Goal: Information Seeking & Learning: Learn about a topic

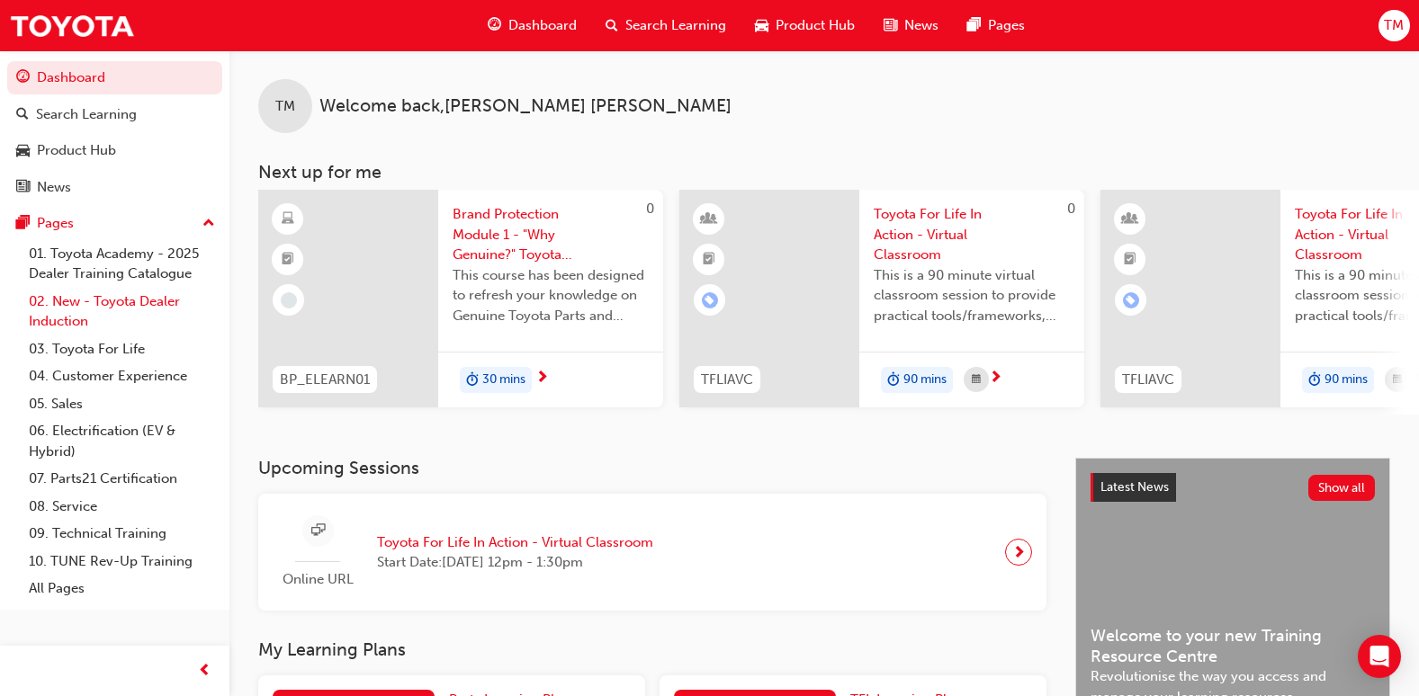
click at [93, 310] on link "02. New - Toyota Dealer Induction" at bounding box center [122, 312] width 201 height 48
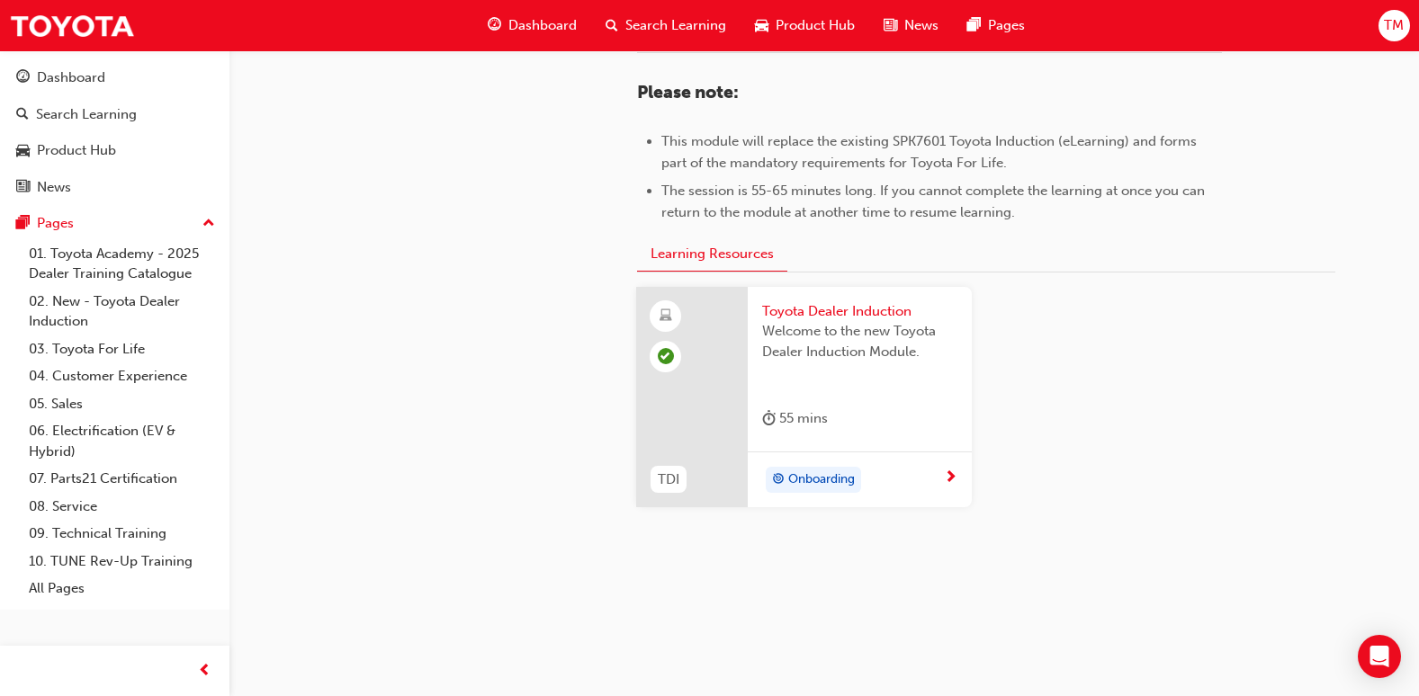
scroll to position [375, 0]
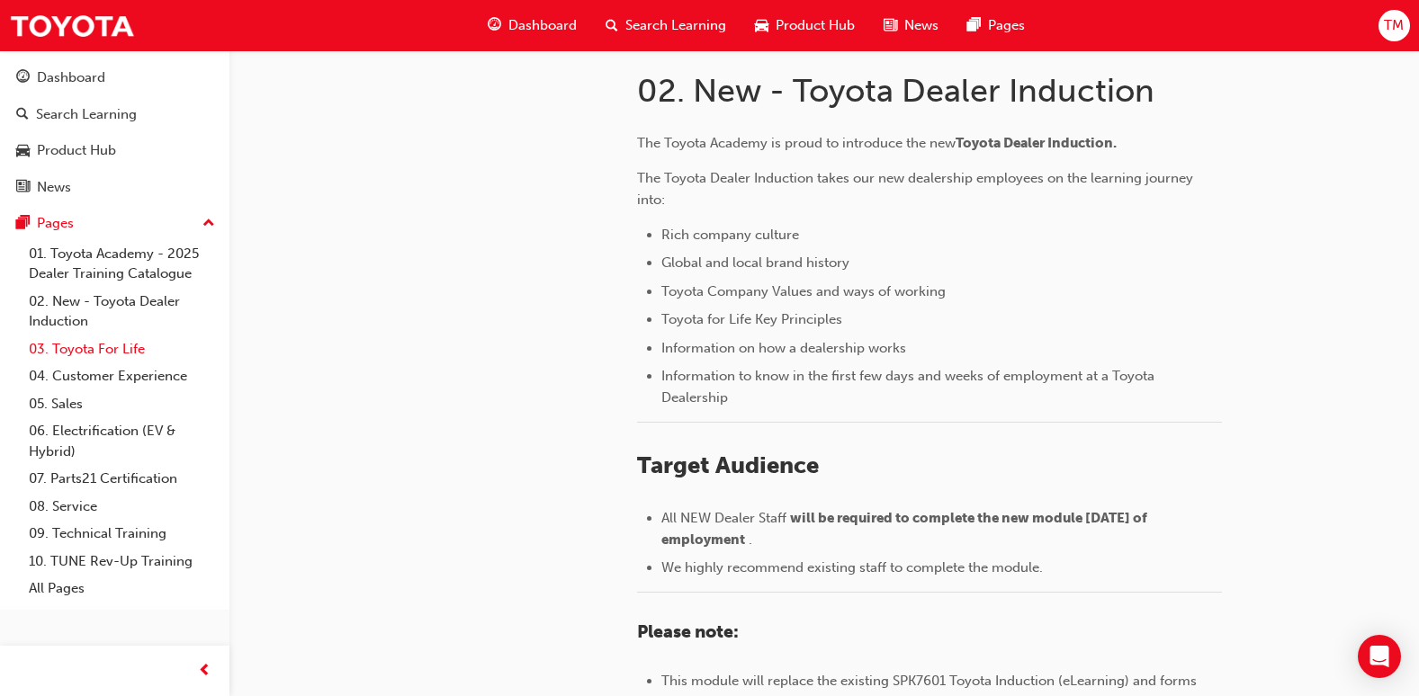
click at [101, 341] on link "03. Toyota For Life" at bounding box center [122, 350] width 201 height 28
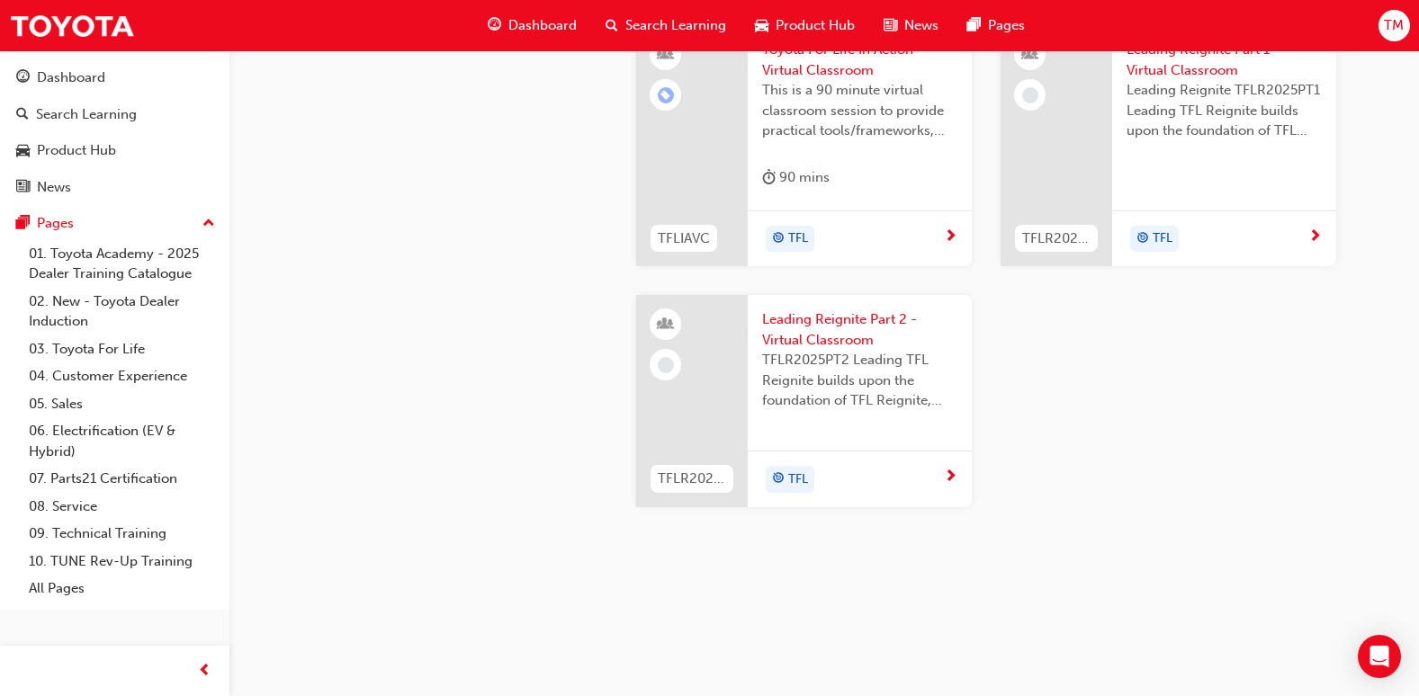
scroll to position [1979, 0]
click at [755, 157] on div "Toyota For Life In Action - Virtual Classroom This is a 90 minute virtual class…" at bounding box center [860, 117] width 224 height 185
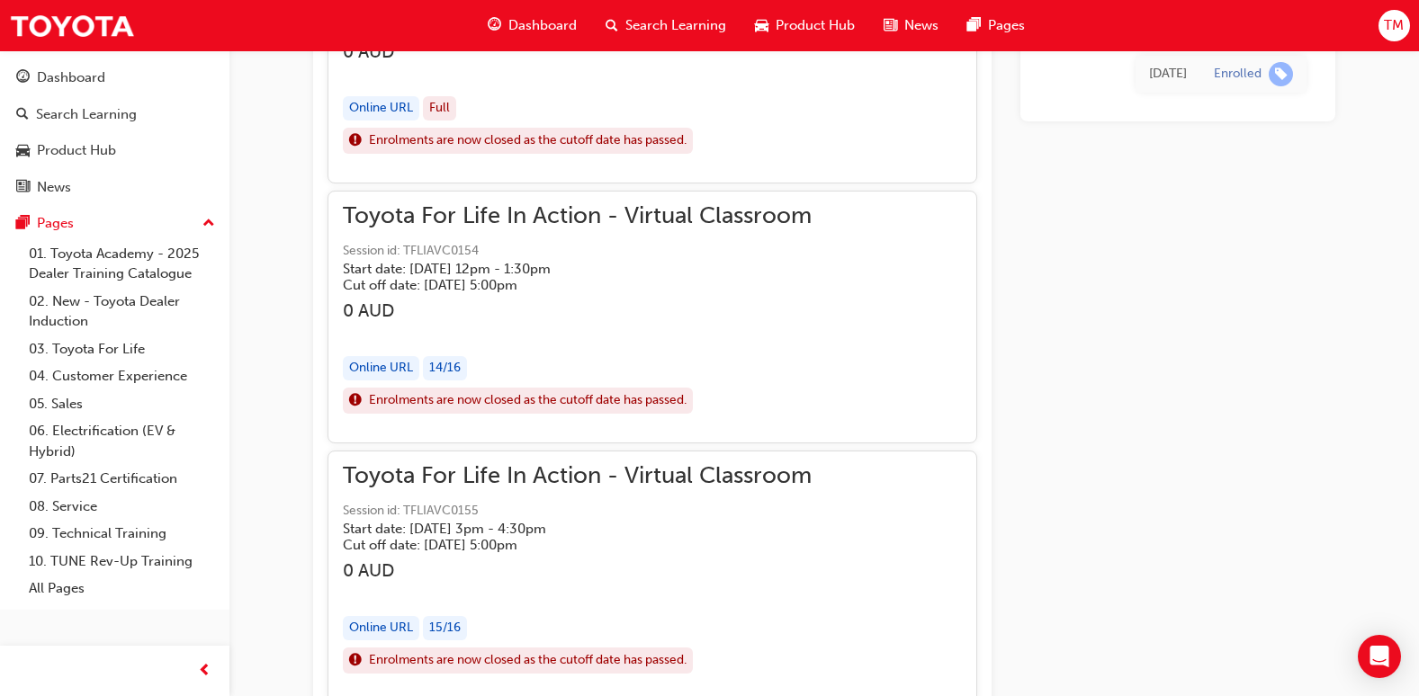
scroll to position [1773, 0]
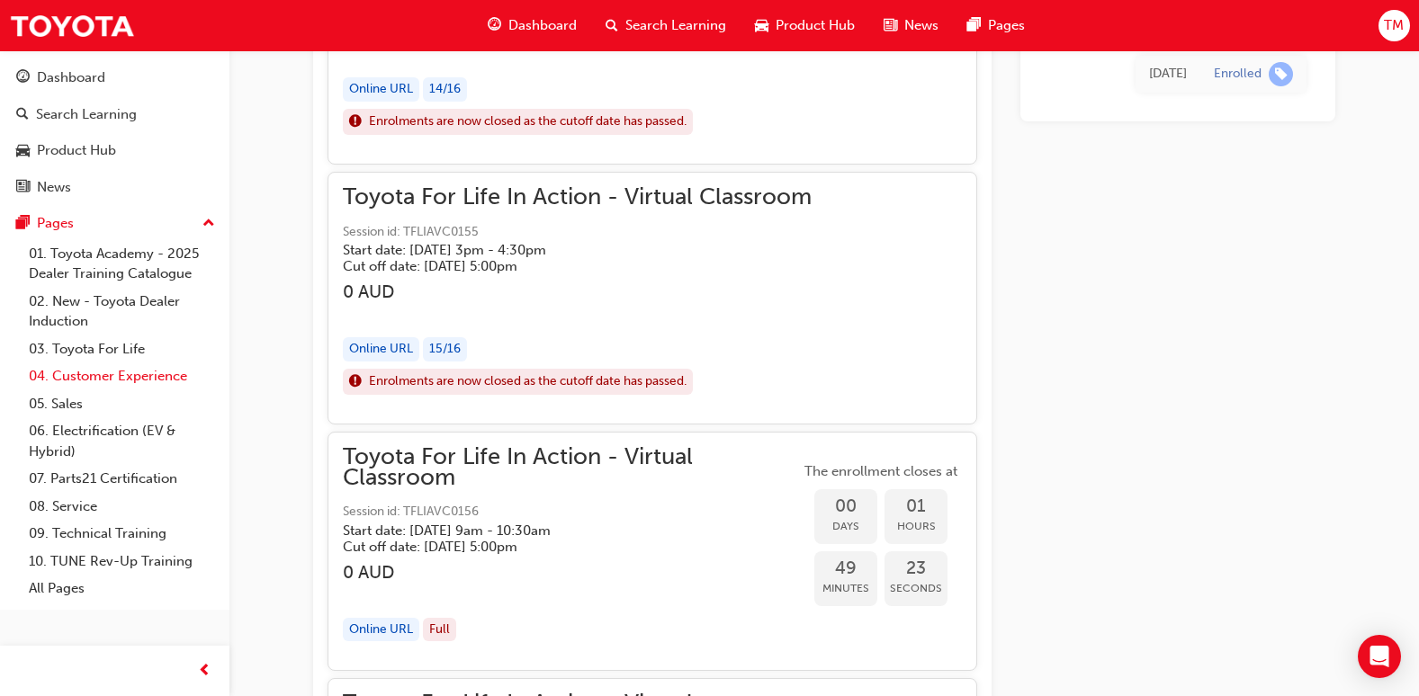
click at [83, 380] on link "04. Customer Experience" at bounding box center [122, 377] width 201 height 28
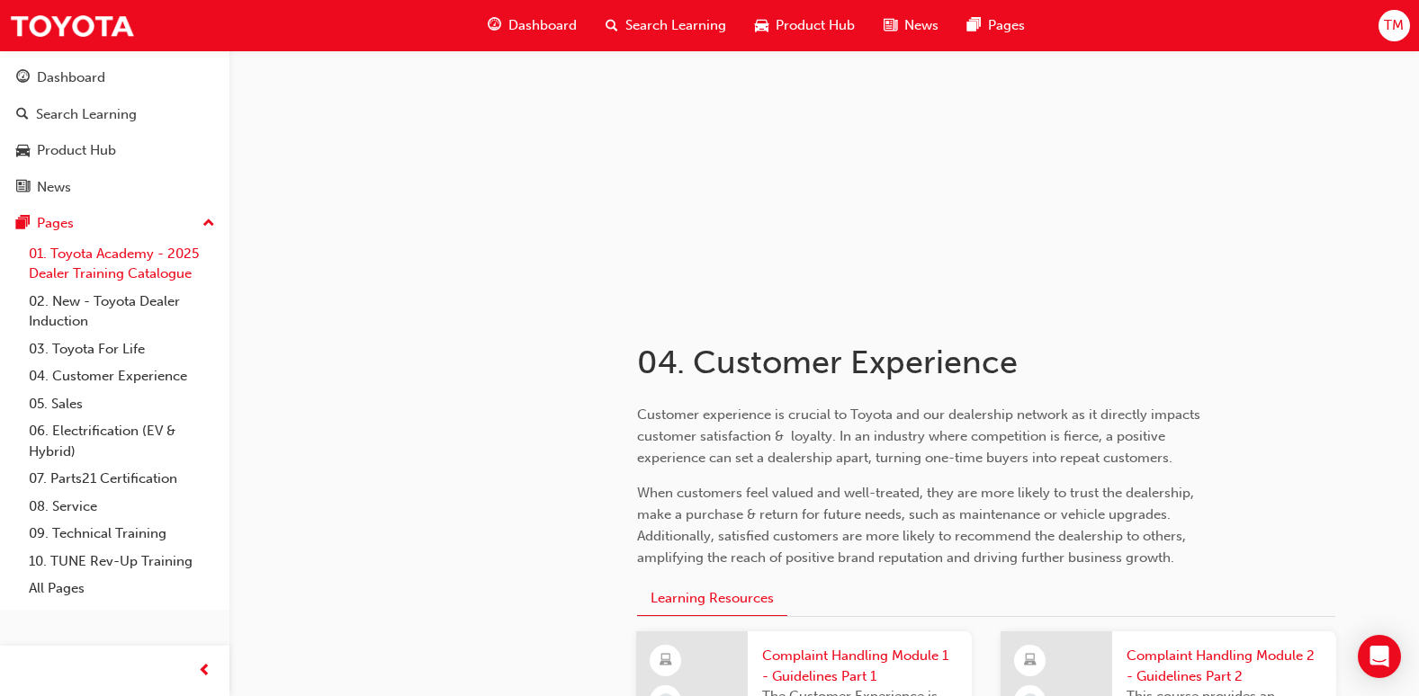
scroll to position [90, 0]
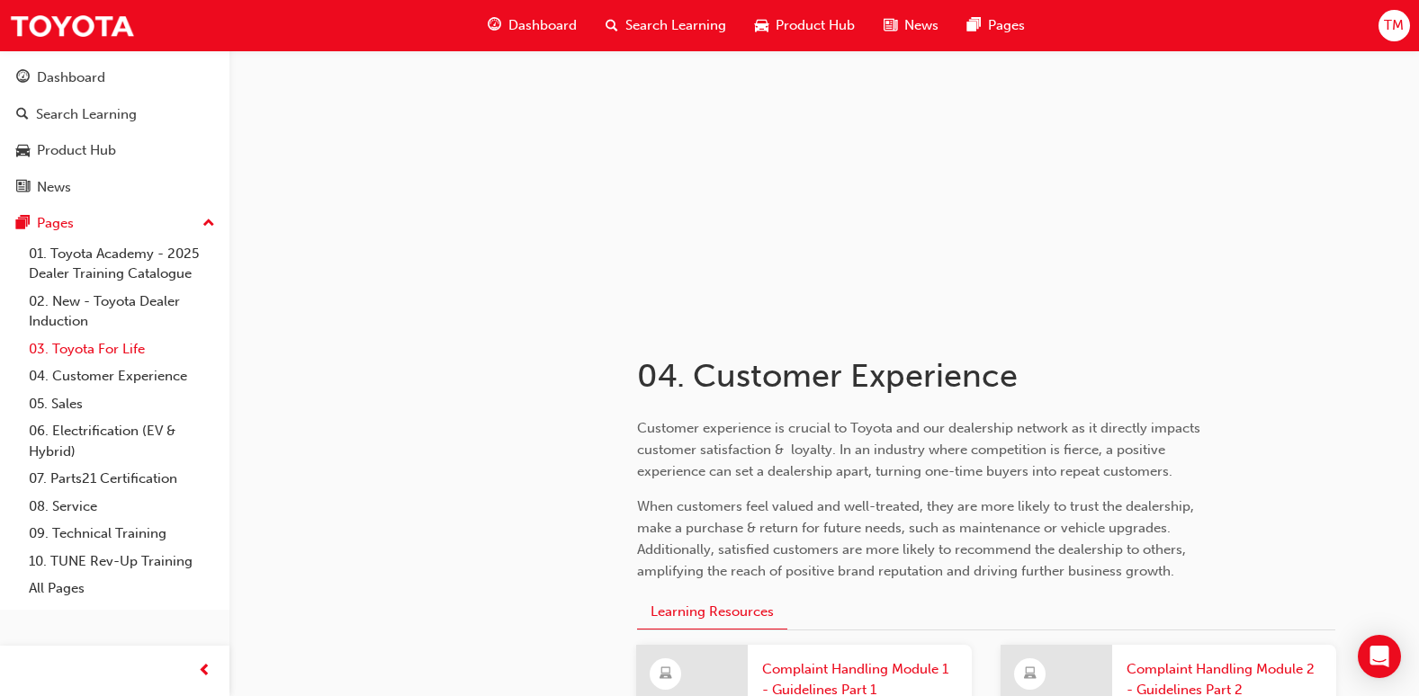
click at [85, 343] on link "03. Toyota For Life" at bounding box center [122, 350] width 201 height 28
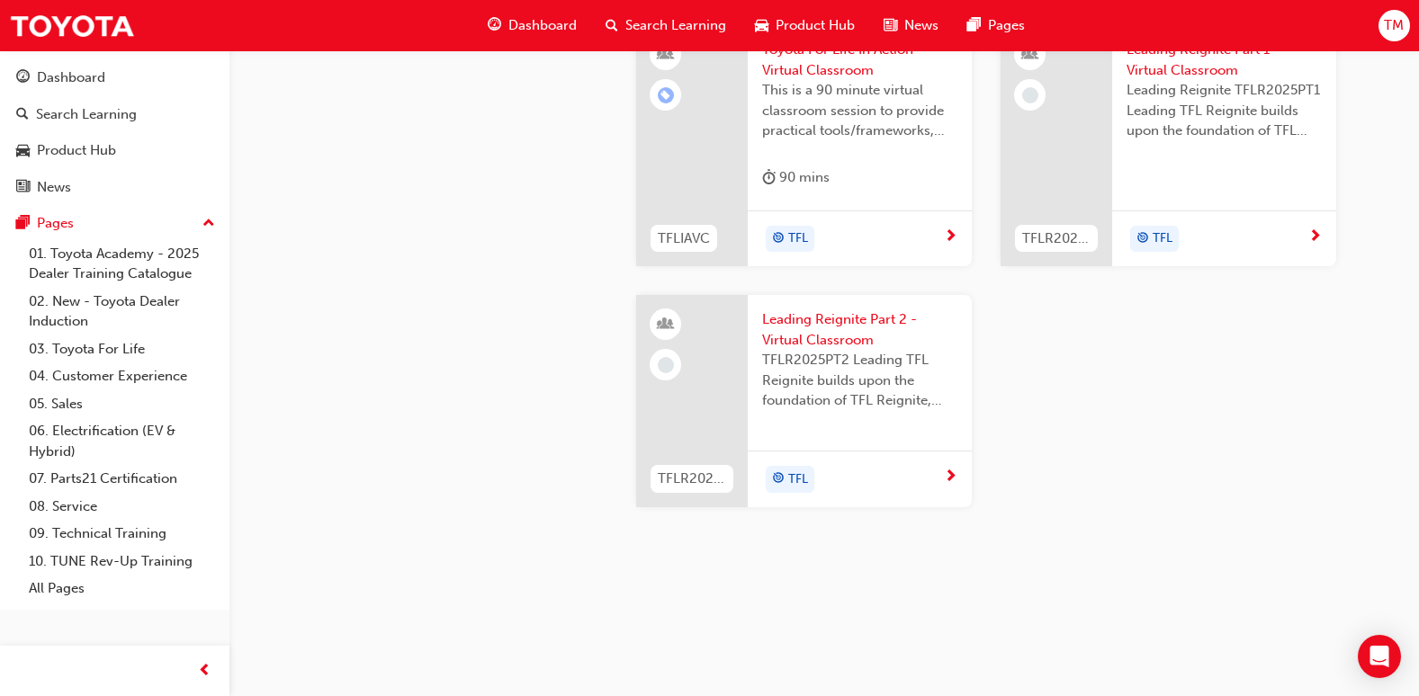
scroll to position [1979, 0]
click at [99, 372] on link "04. Customer Experience" at bounding box center [122, 377] width 201 height 28
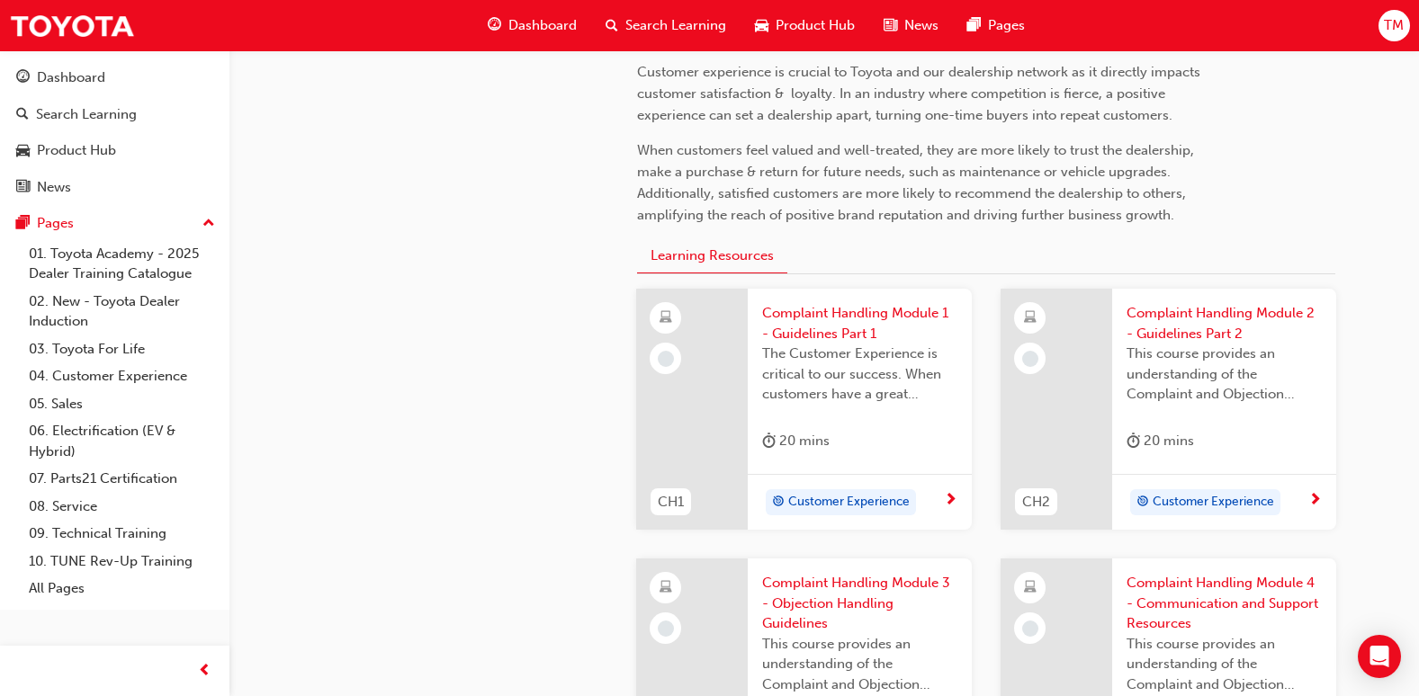
scroll to position [450, 0]
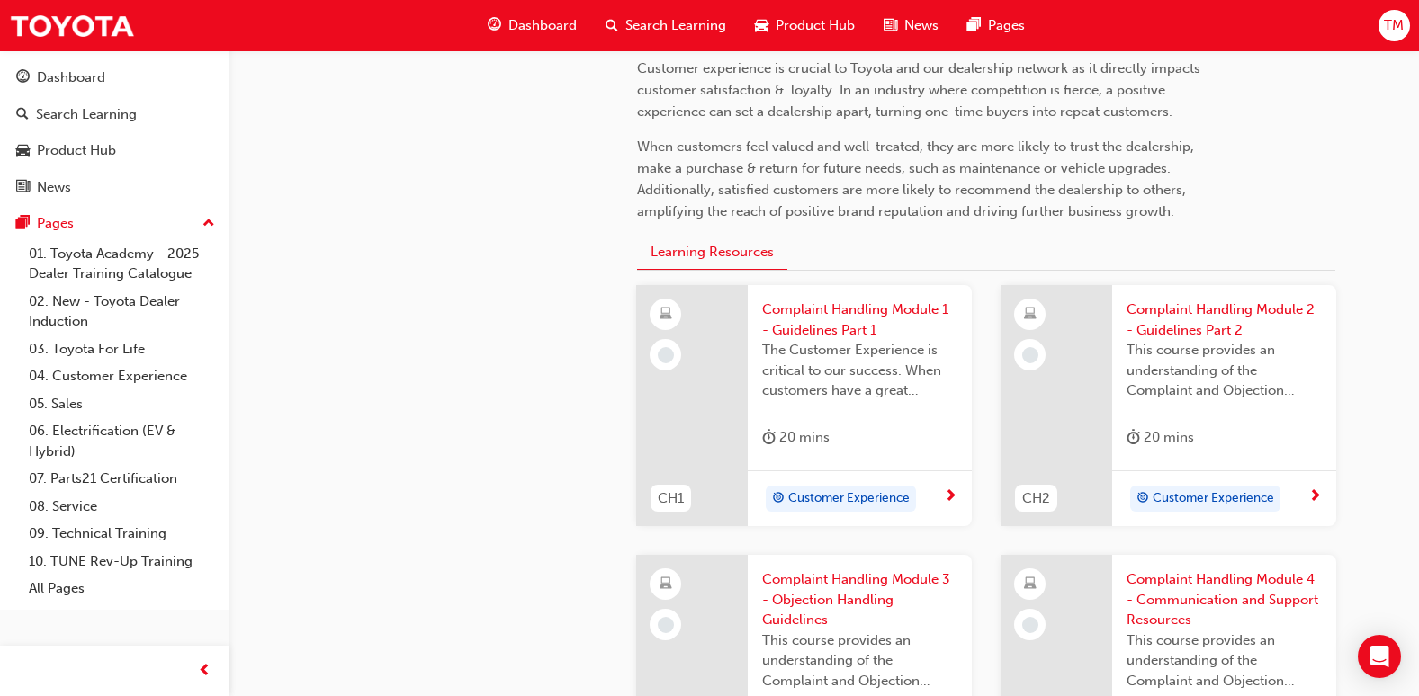
click at [812, 319] on span "Complaint Handling Module 1 - Guidelines Part 1" at bounding box center [859, 320] width 195 height 40
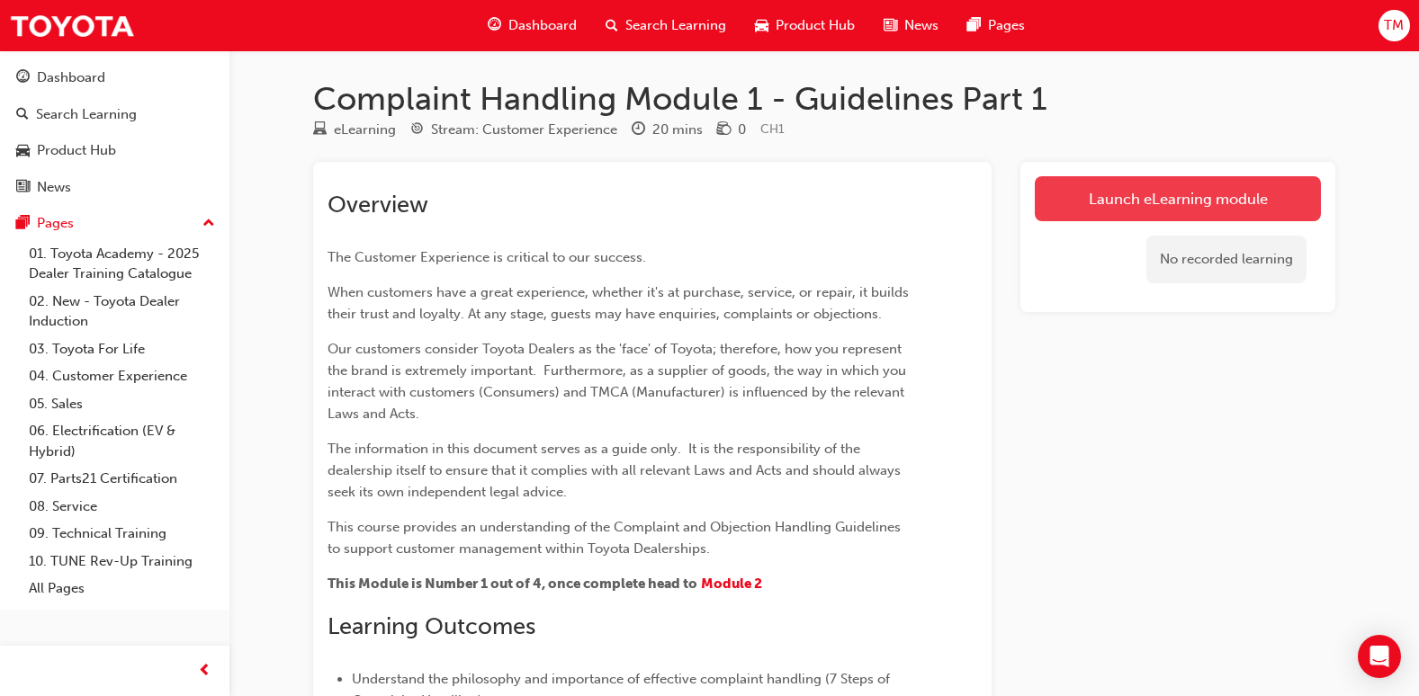
drag, startPoint x: 1065, startPoint y: 238, endPoint x: 1079, endPoint y: 192, distance: 48.7
click at [1079, 192] on link "Launch eLearning module" at bounding box center [1178, 198] width 286 height 45
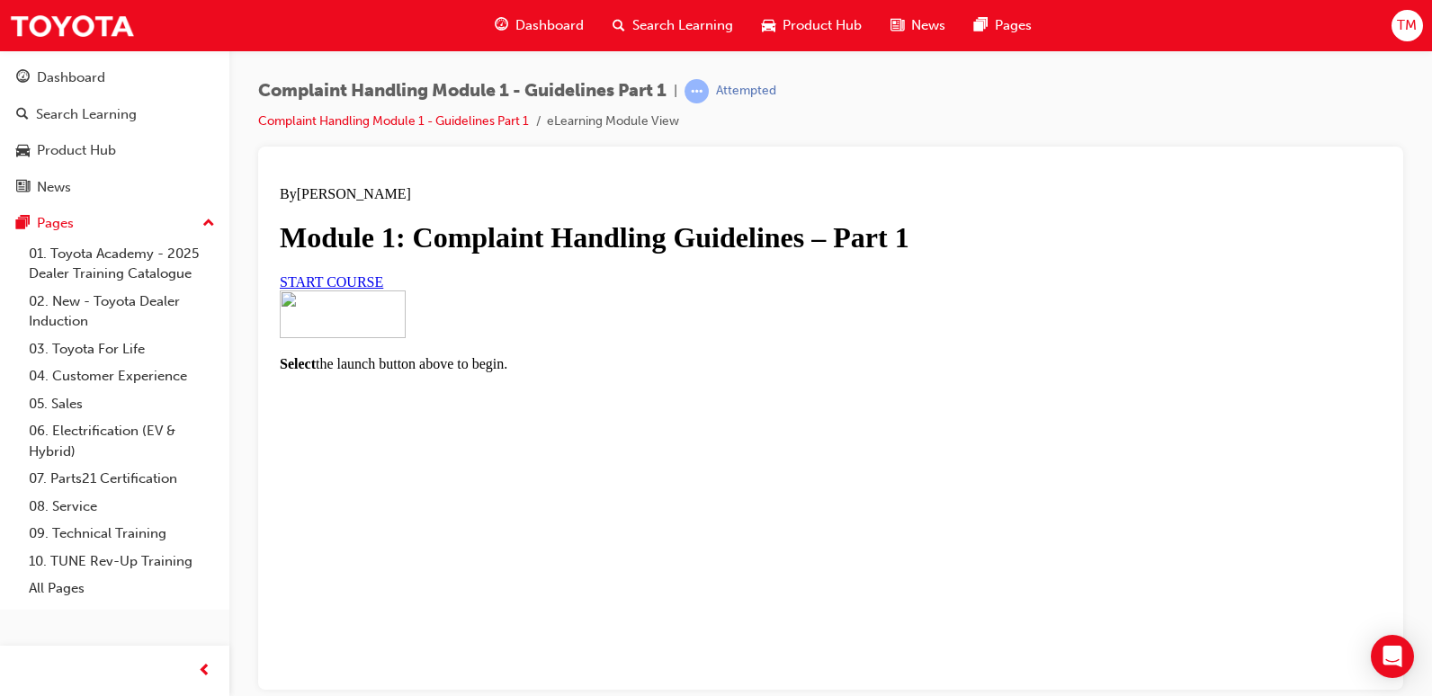
scroll to position [90, 0]
click at [383, 289] on link "START COURSE" at bounding box center [331, 281] width 103 height 15
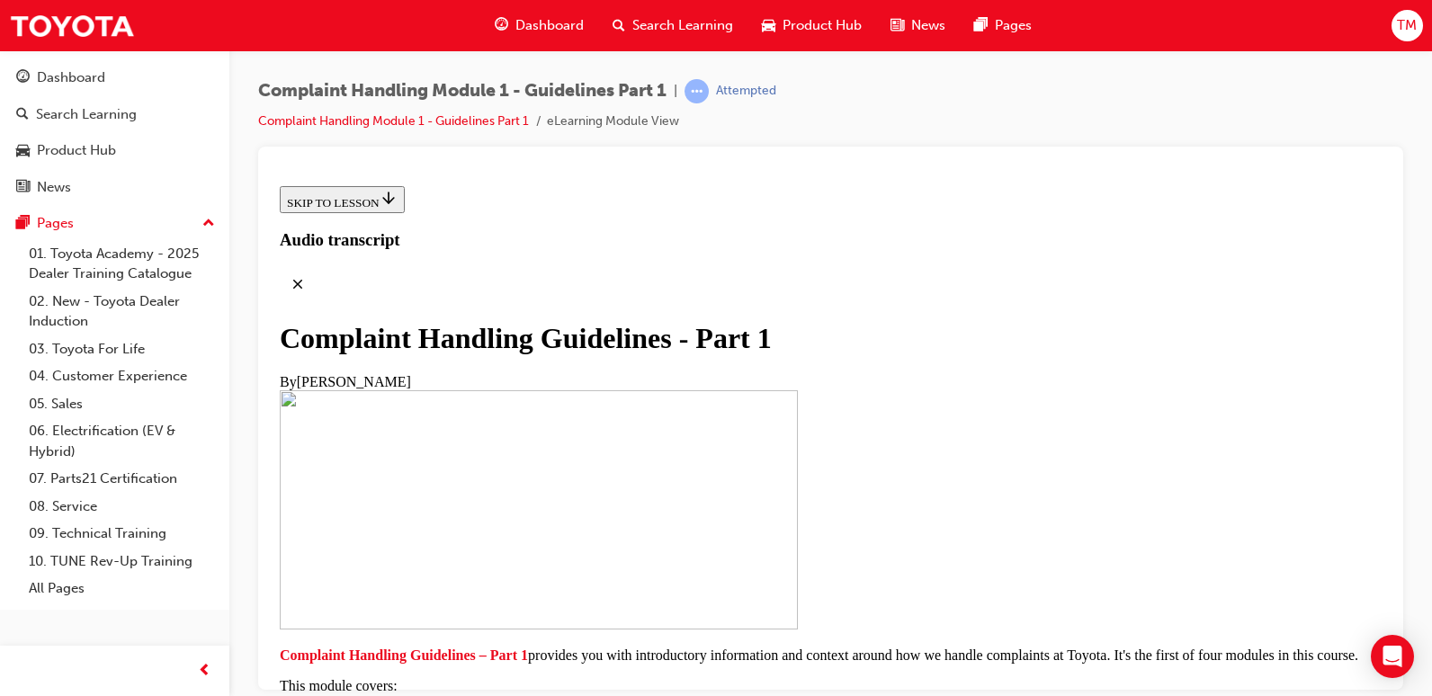
scroll to position [513, 0]
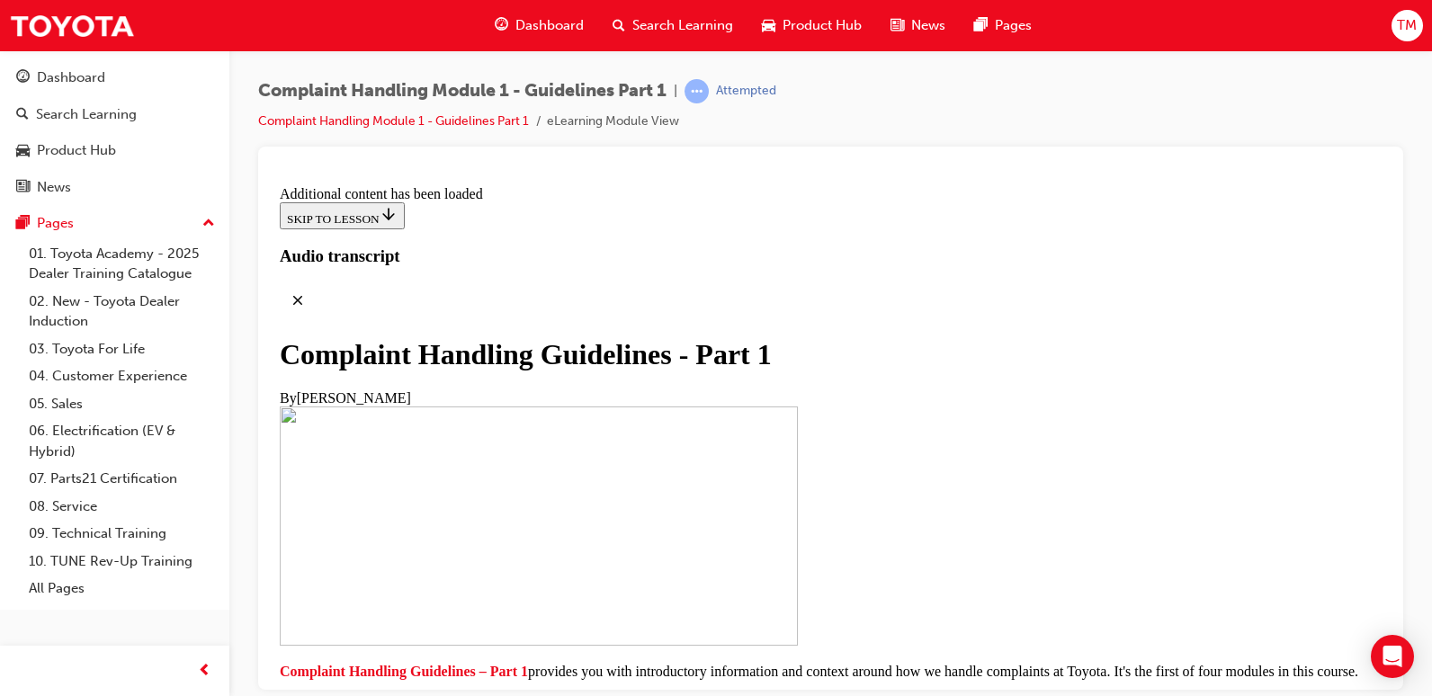
scroll to position [1365, 0]
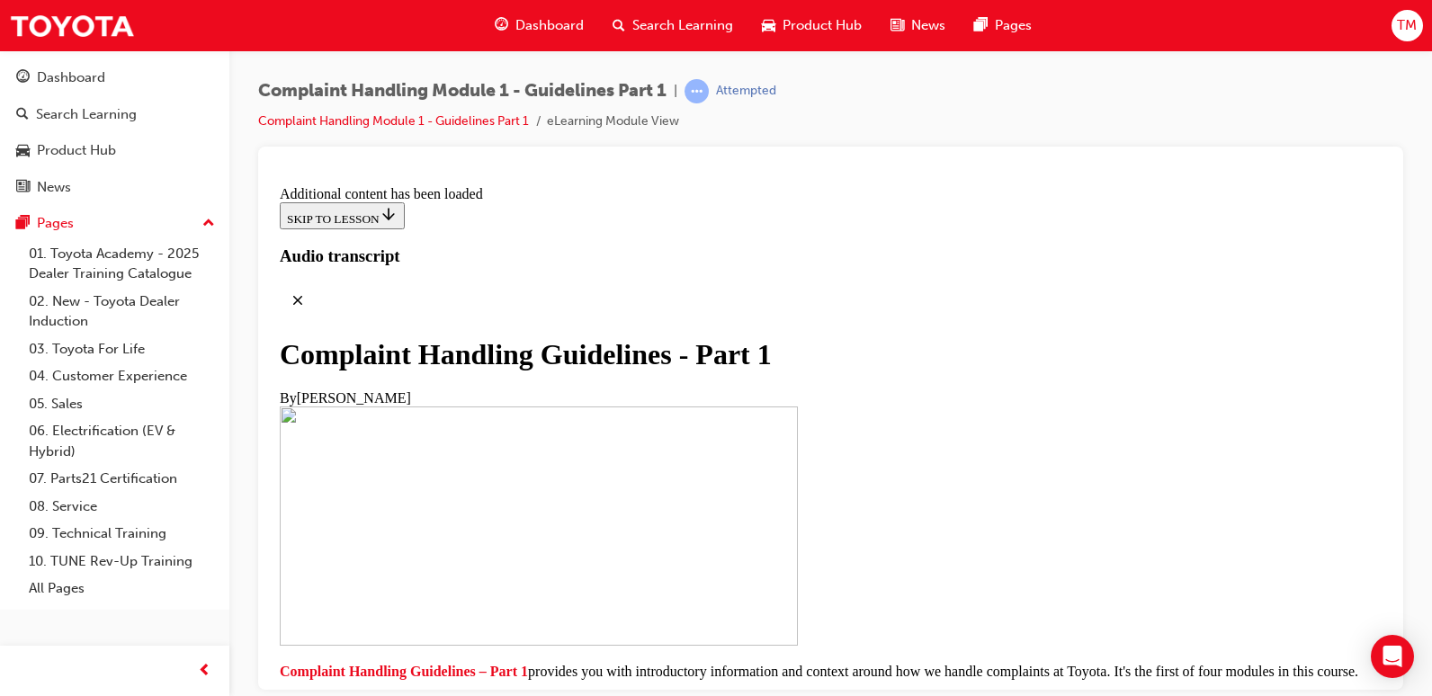
scroll to position [2049, 0]
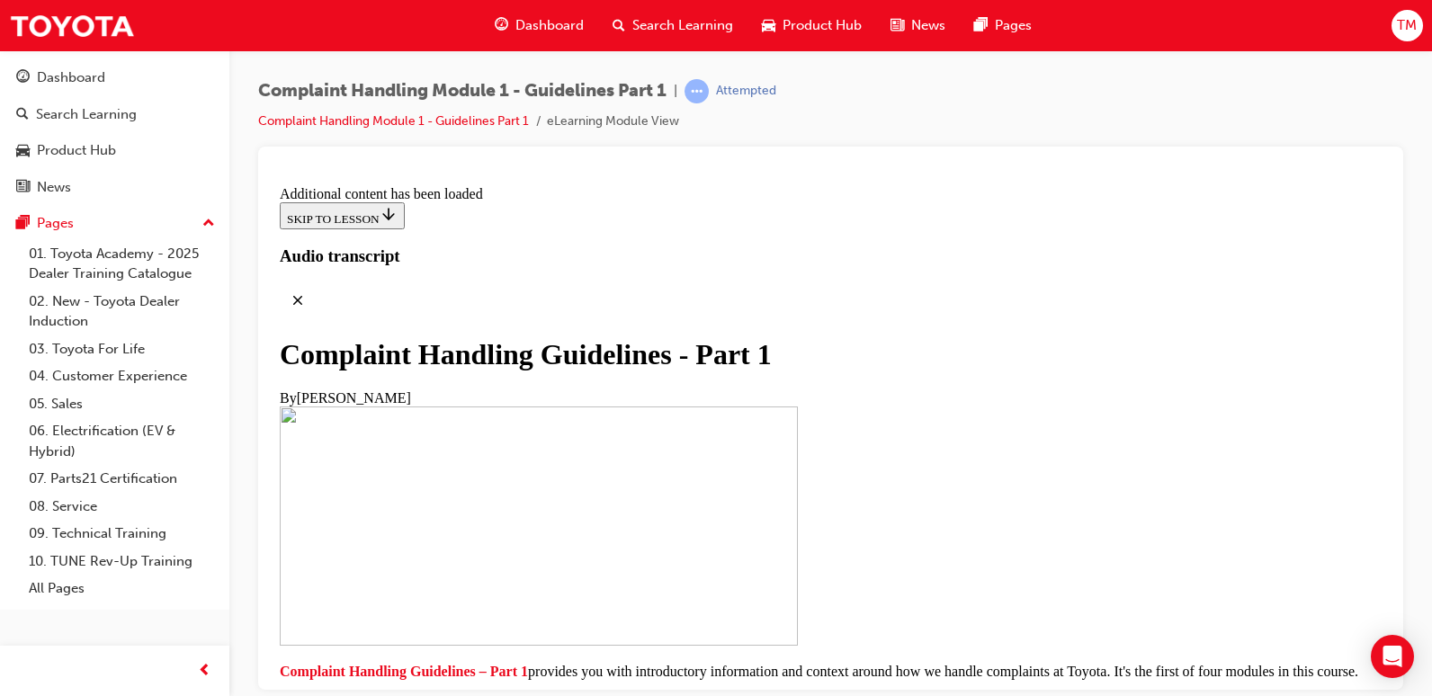
scroll to position [3079, 0]
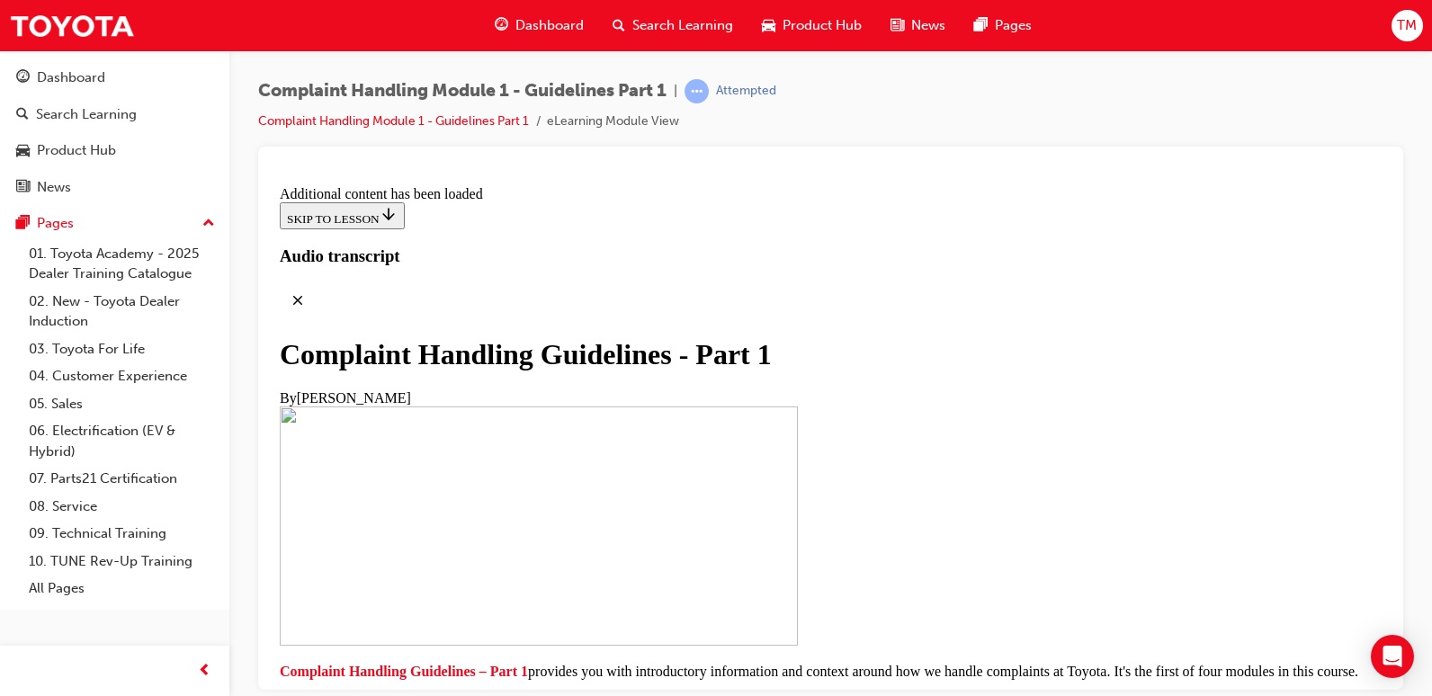
scroll to position [5106, 0]
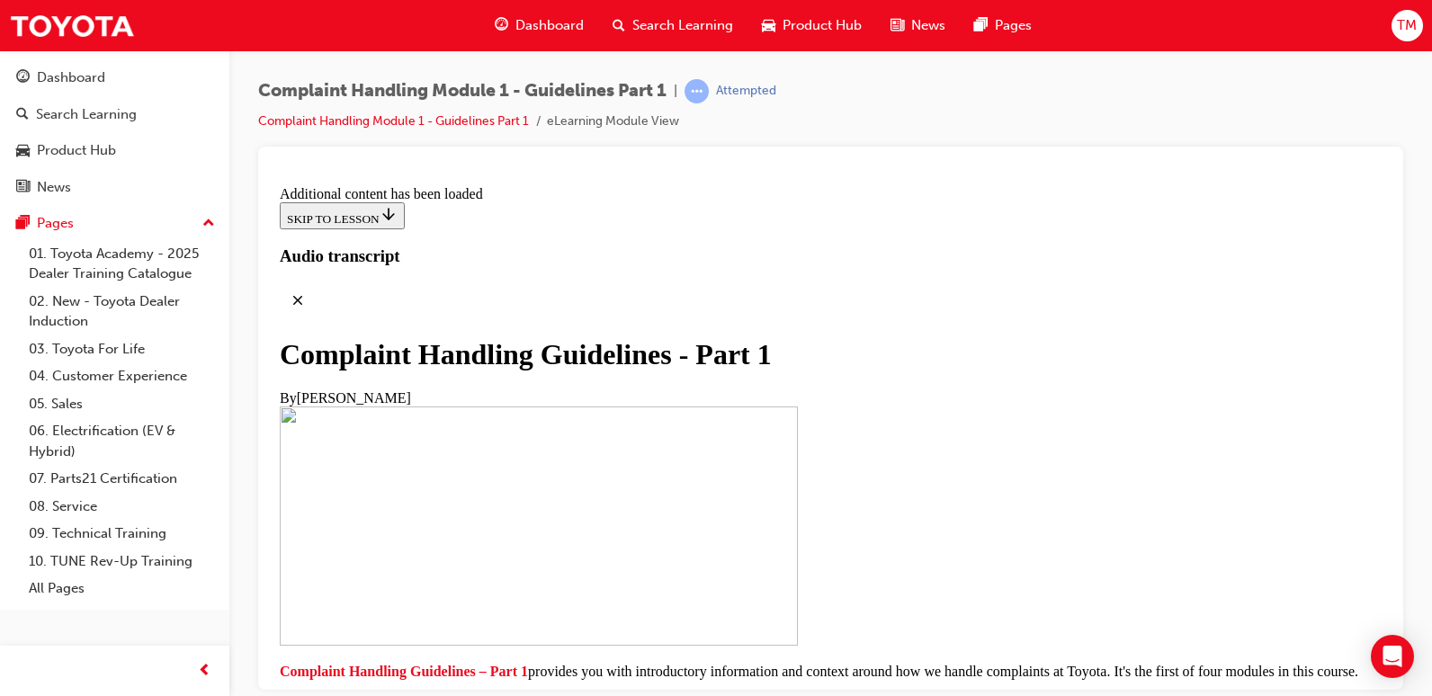
scroll to position [8177, 0]
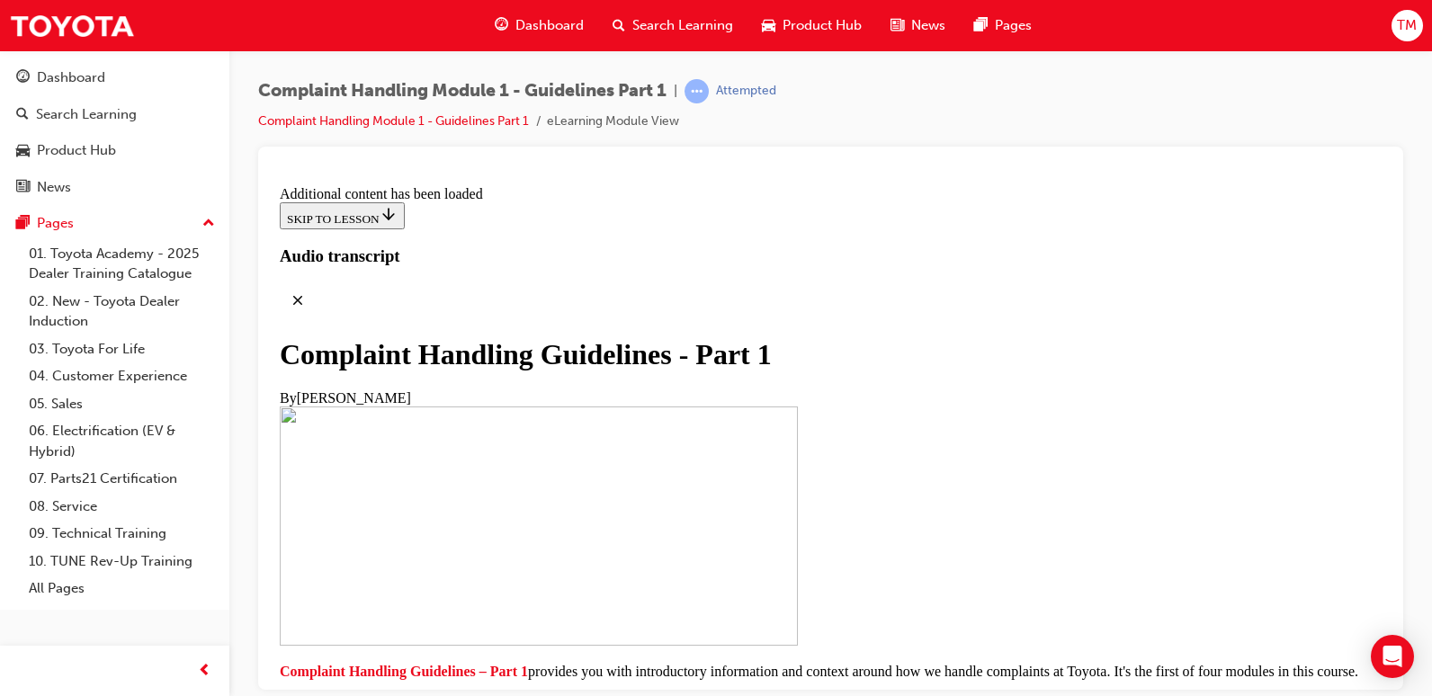
scroll to position [11239, 0]
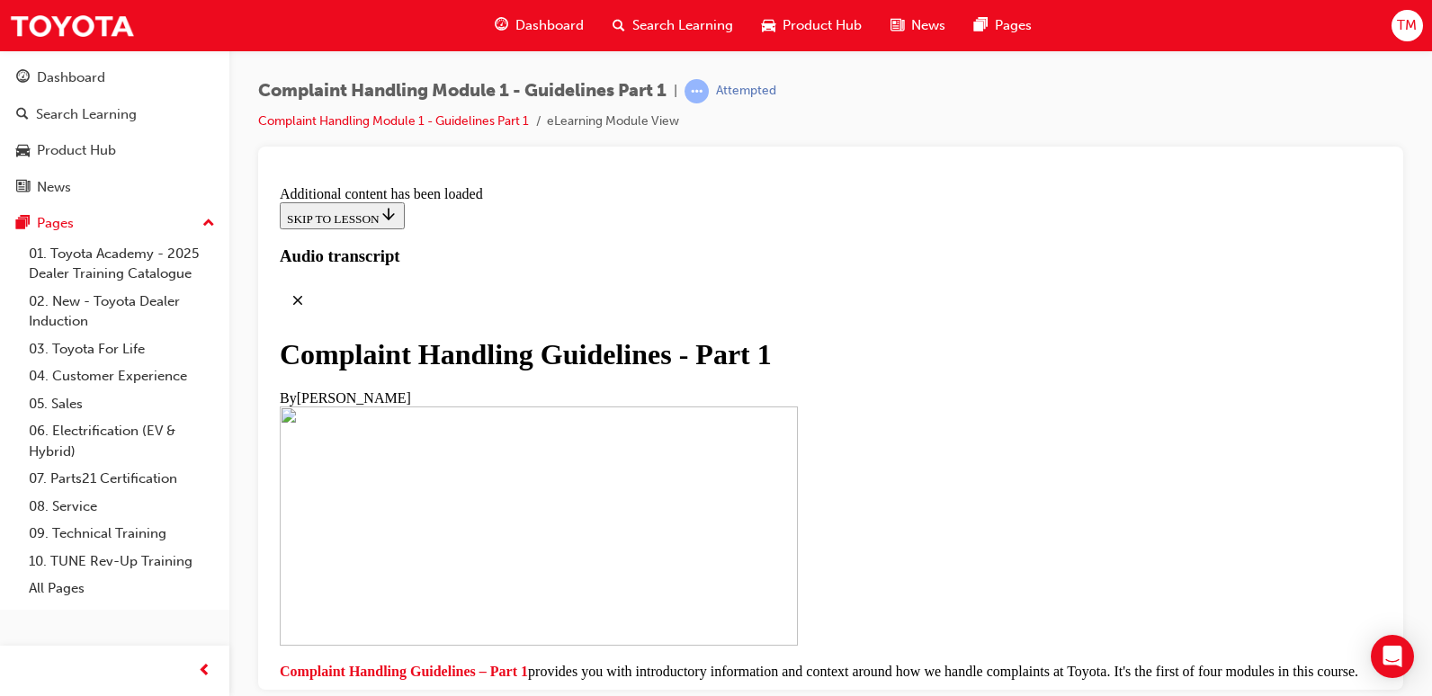
radio input "true"
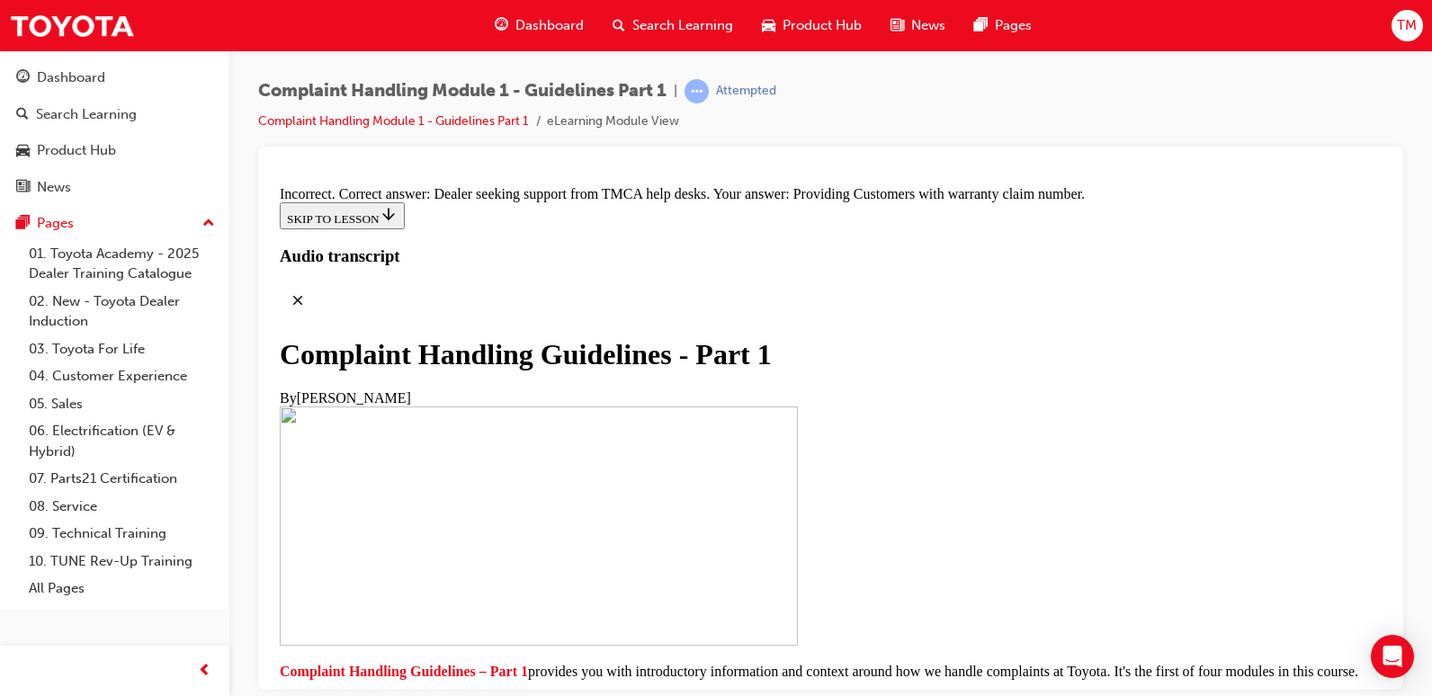
radio input "true"
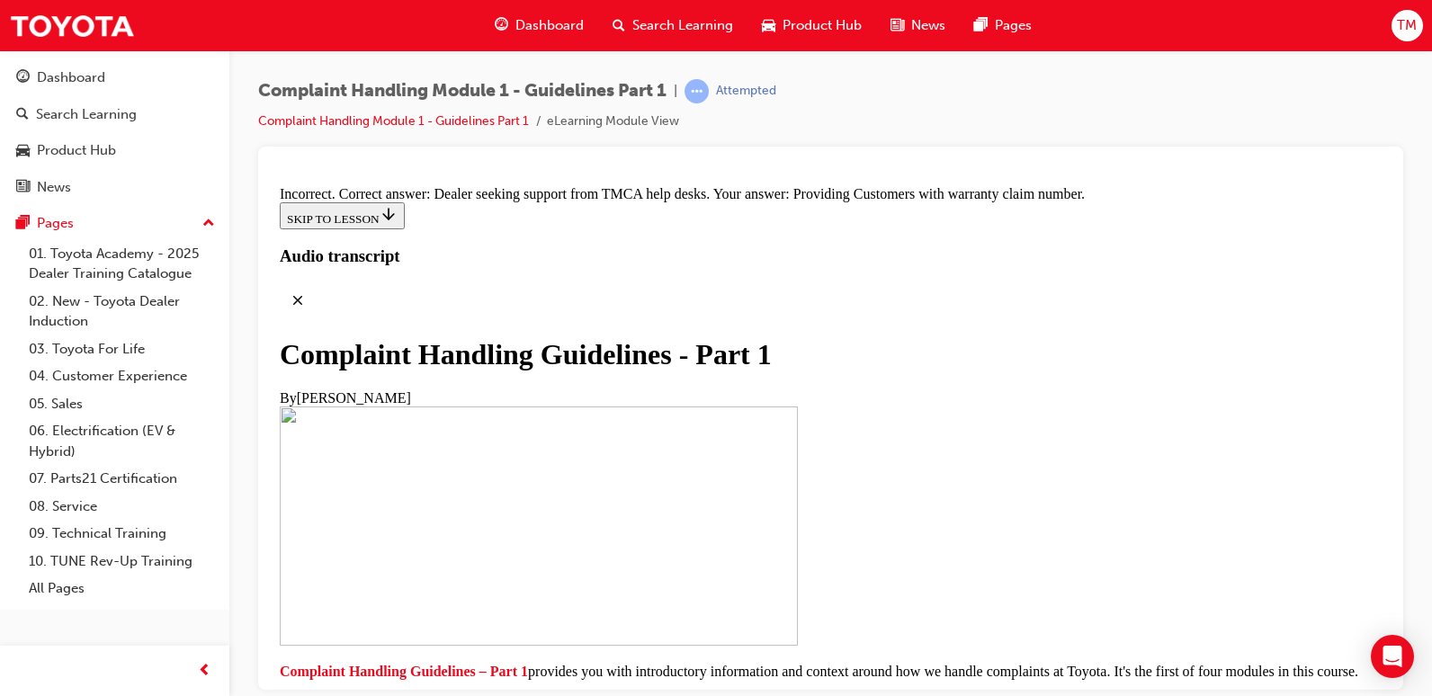
scroll to position [12264, 0]
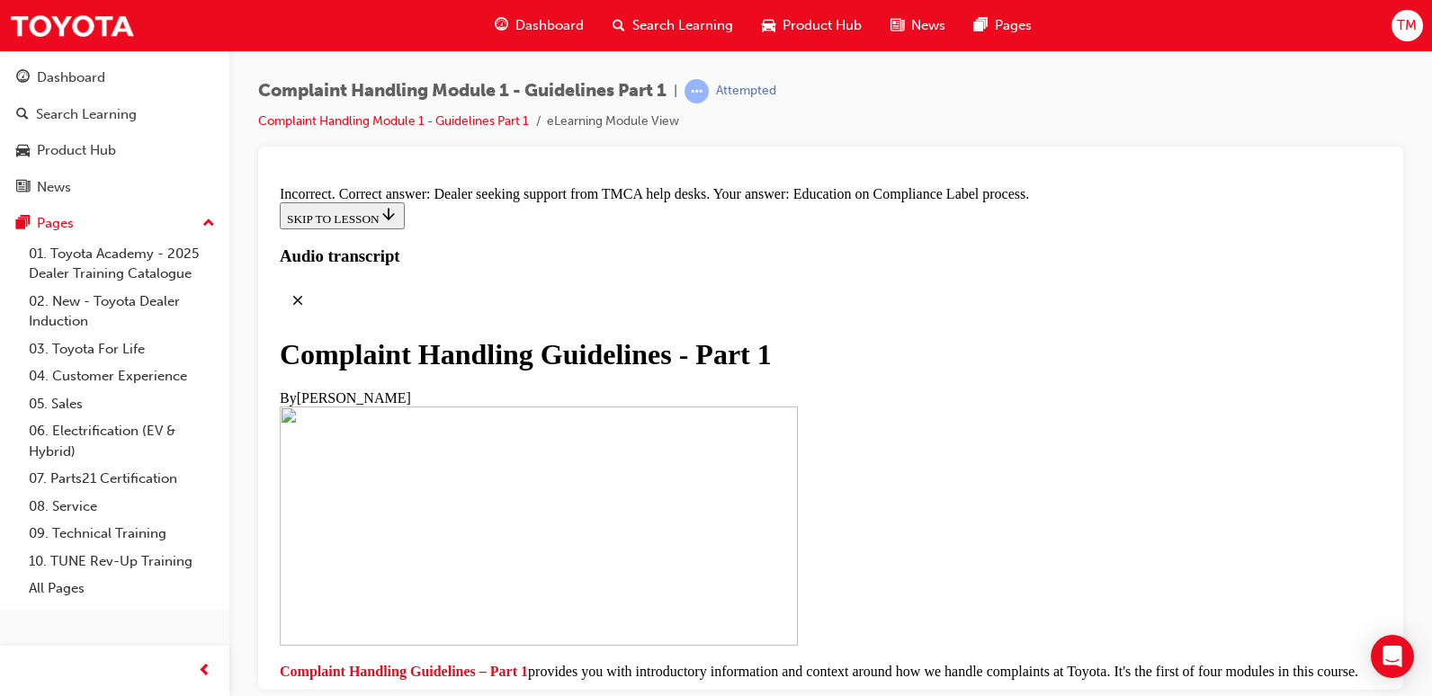
radio input "true"
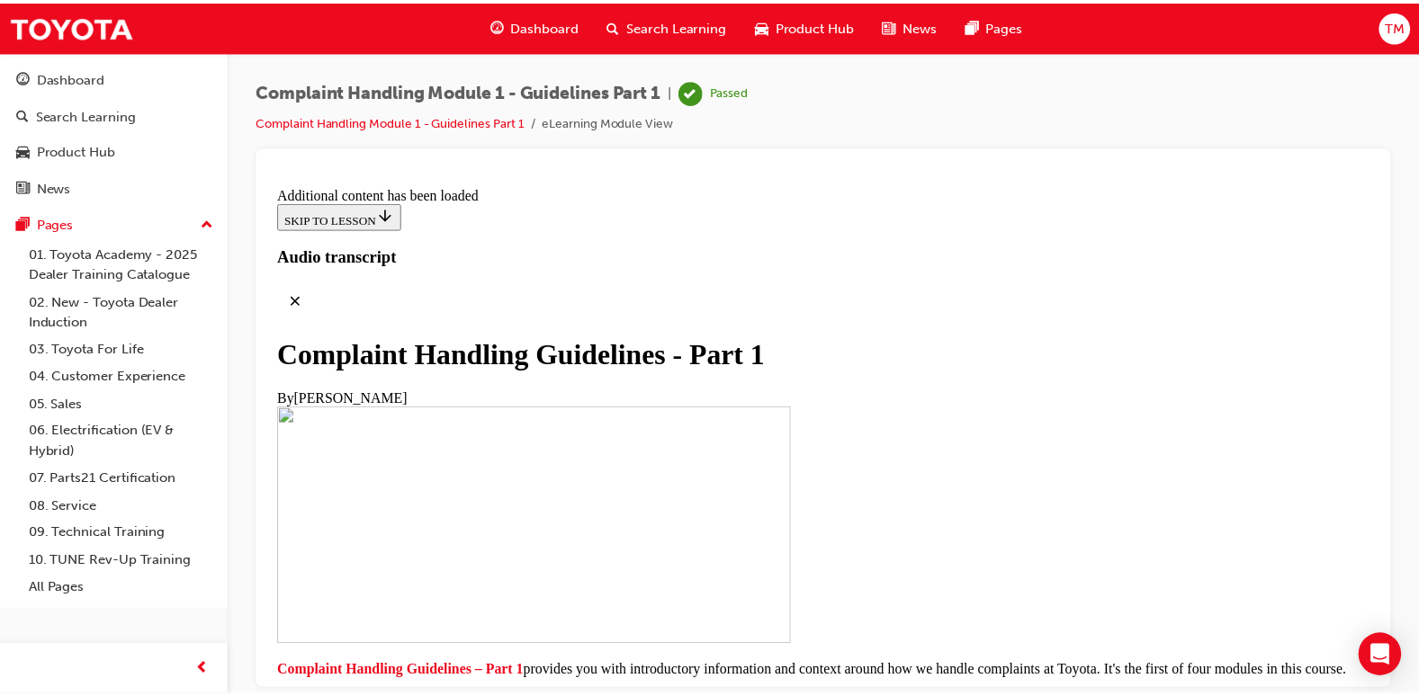
scroll to position [13251, 0]
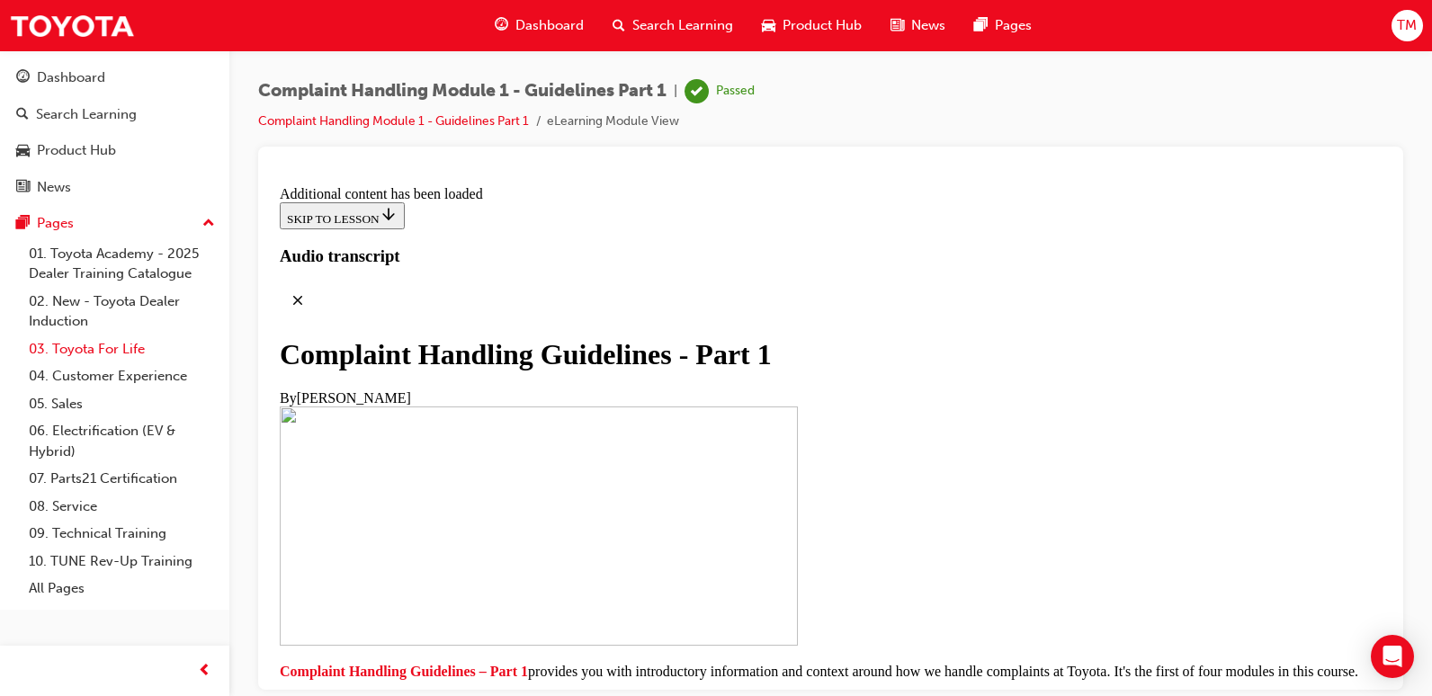
click at [110, 351] on link "03. Toyota For Life" at bounding box center [122, 350] width 201 height 28
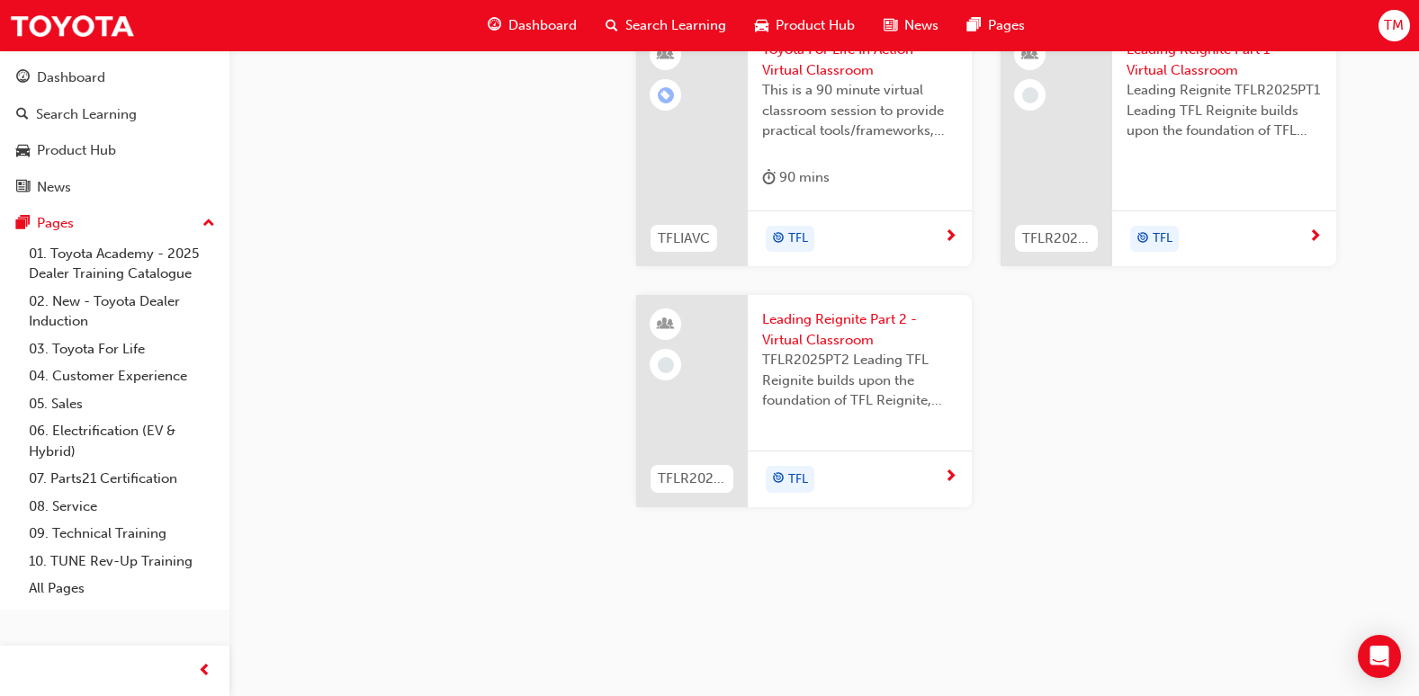
scroll to position [2036, 0]
click at [149, 367] on link "04. Customer Experience" at bounding box center [122, 377] width 201 height 28
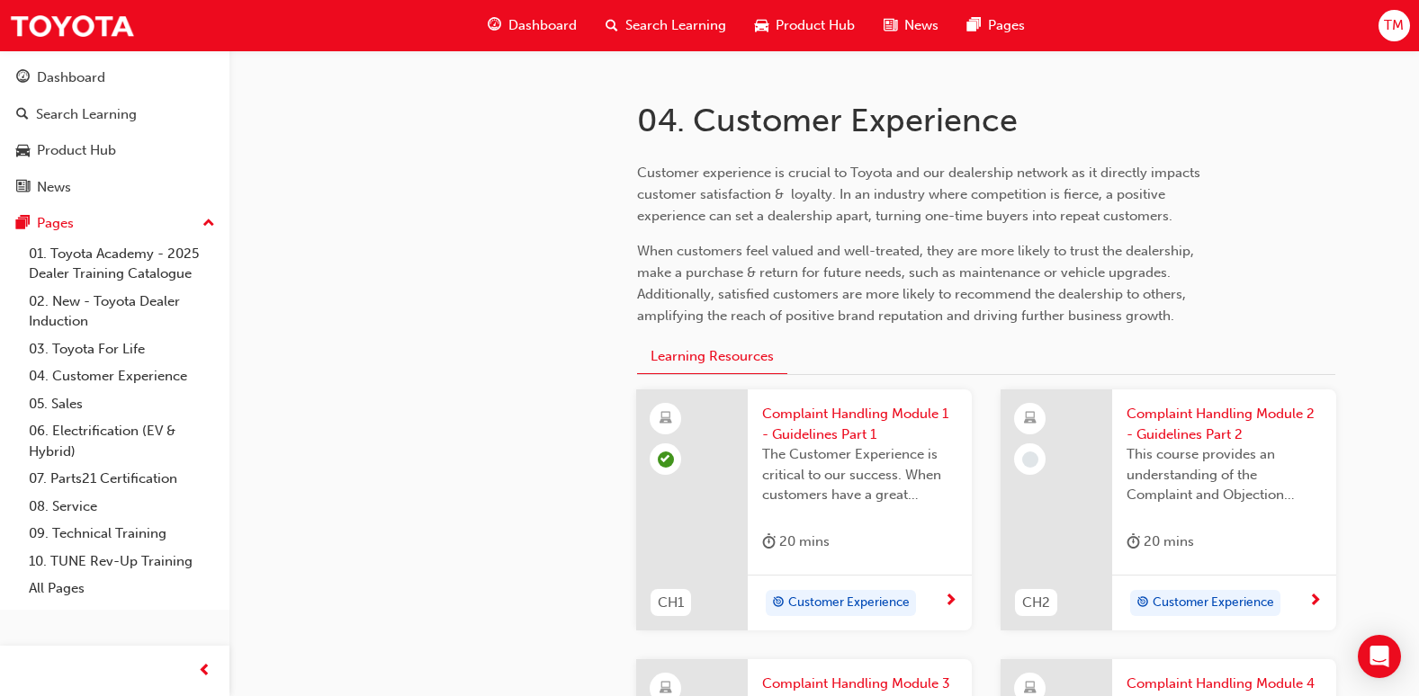
scroll to position [417, 0]
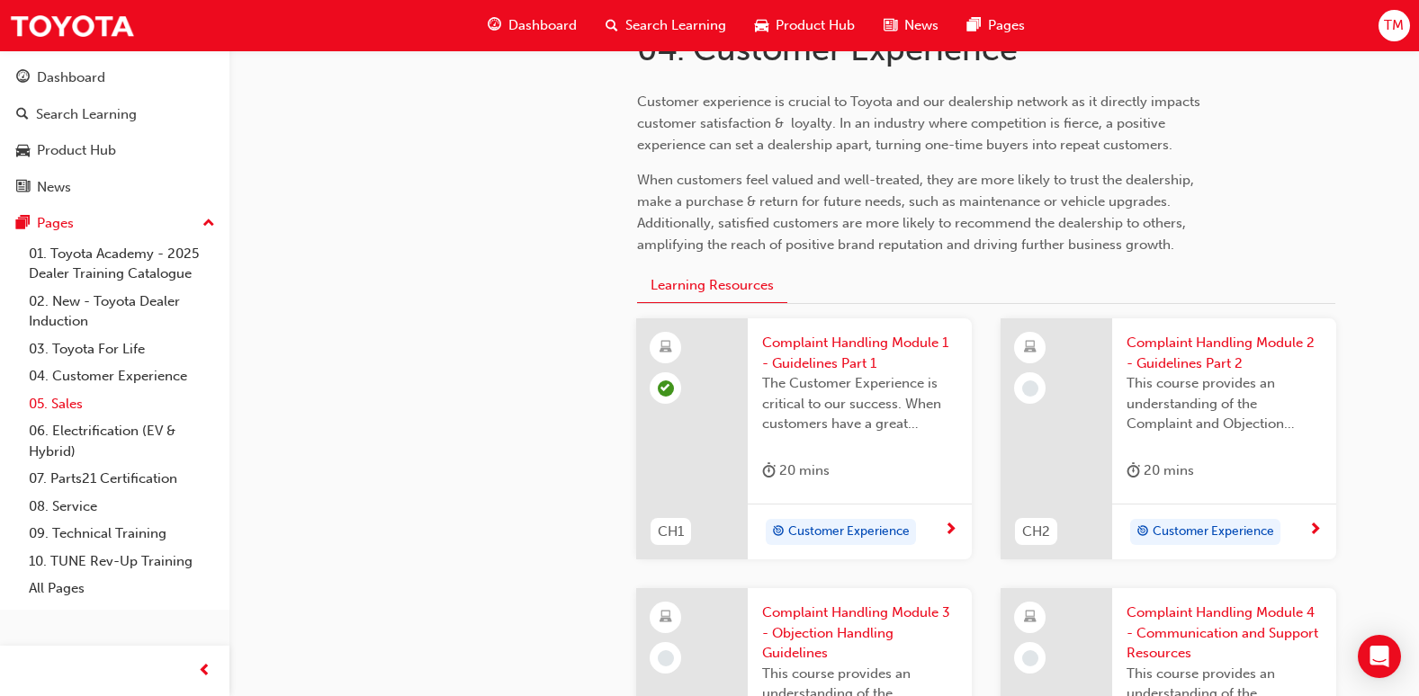
click at [105, 398] on link "05. Sales" at bounding box center [122, 404] width 201 height 28
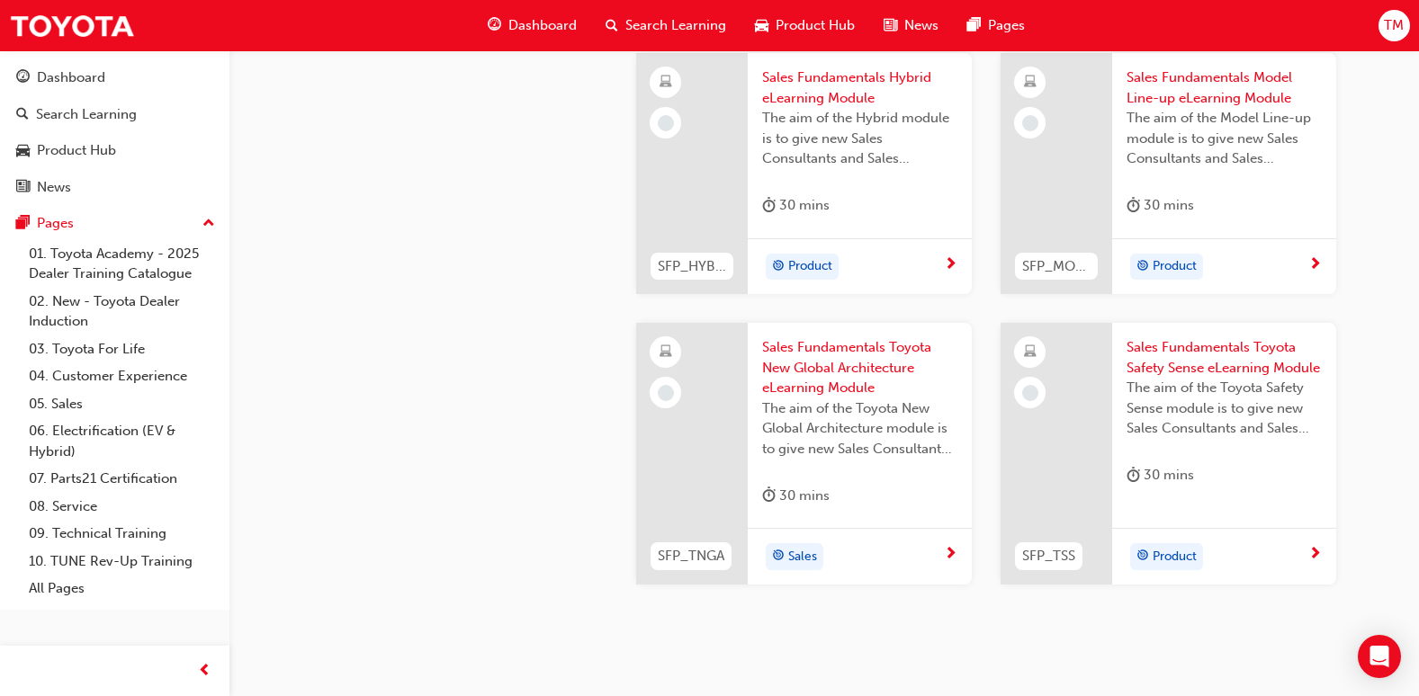
scroll to position [810, 0]
click at [100, 426] on link "06. Electrification (EV & Hybrid)" at bounding box center [122, 441] width 201 height 48
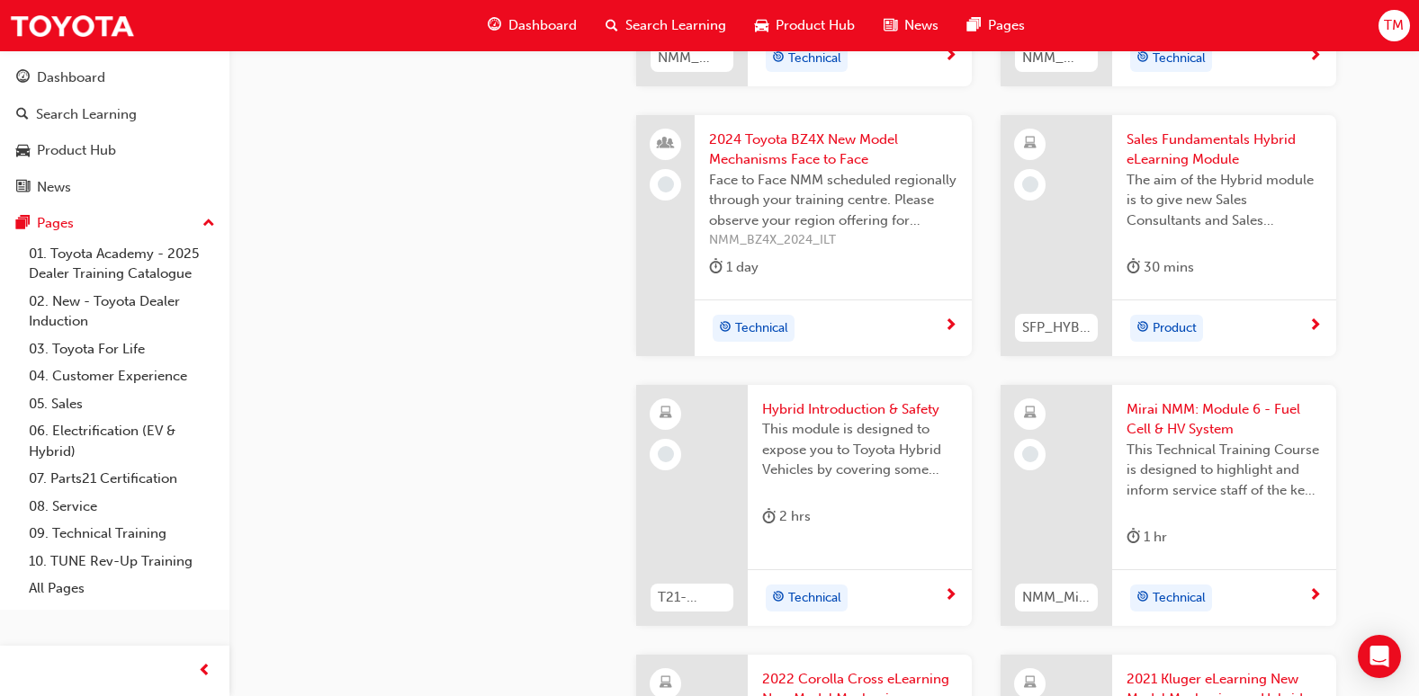
scroll to position [1890, 0]
click at [116, 541] on link "09. Technical Training" at bounding box center [122, 534] width 201 height 28
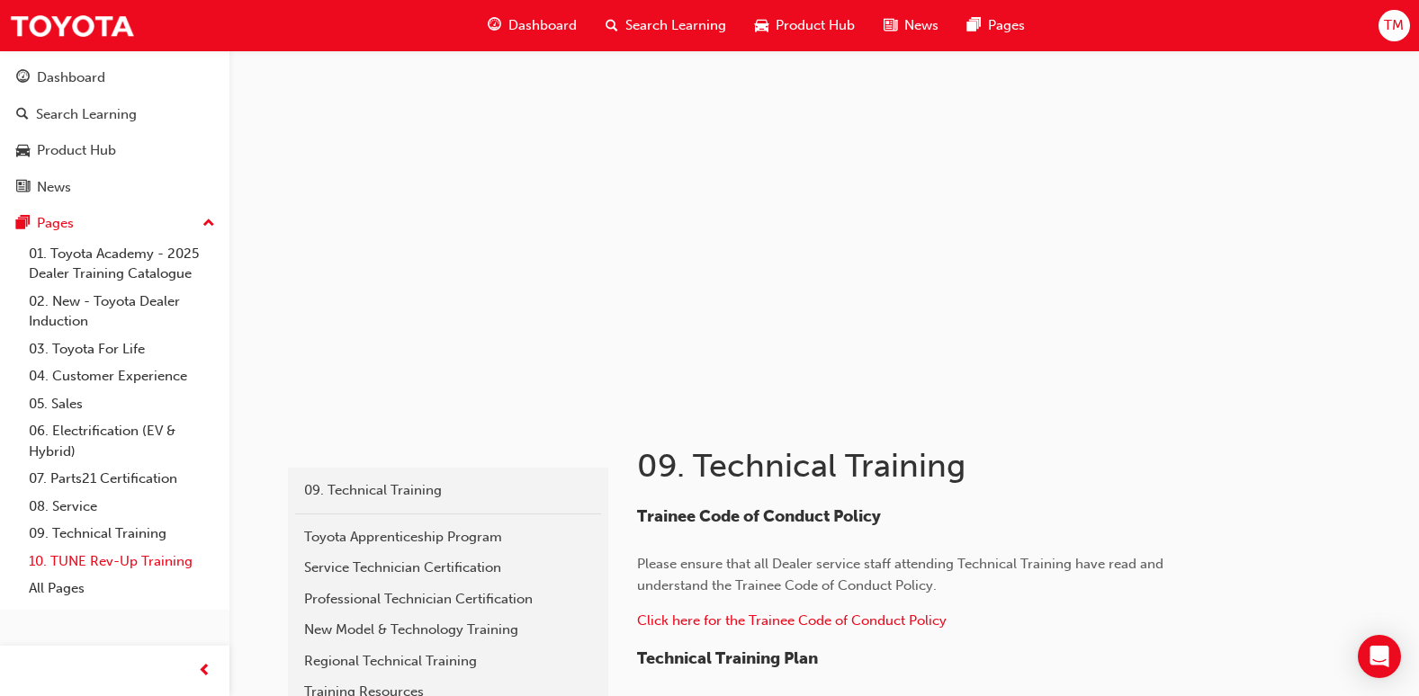
click at [112, 561] on link "10. TUNE Rev-Up Training" at bounding box center [122, 562] width 201 height 28
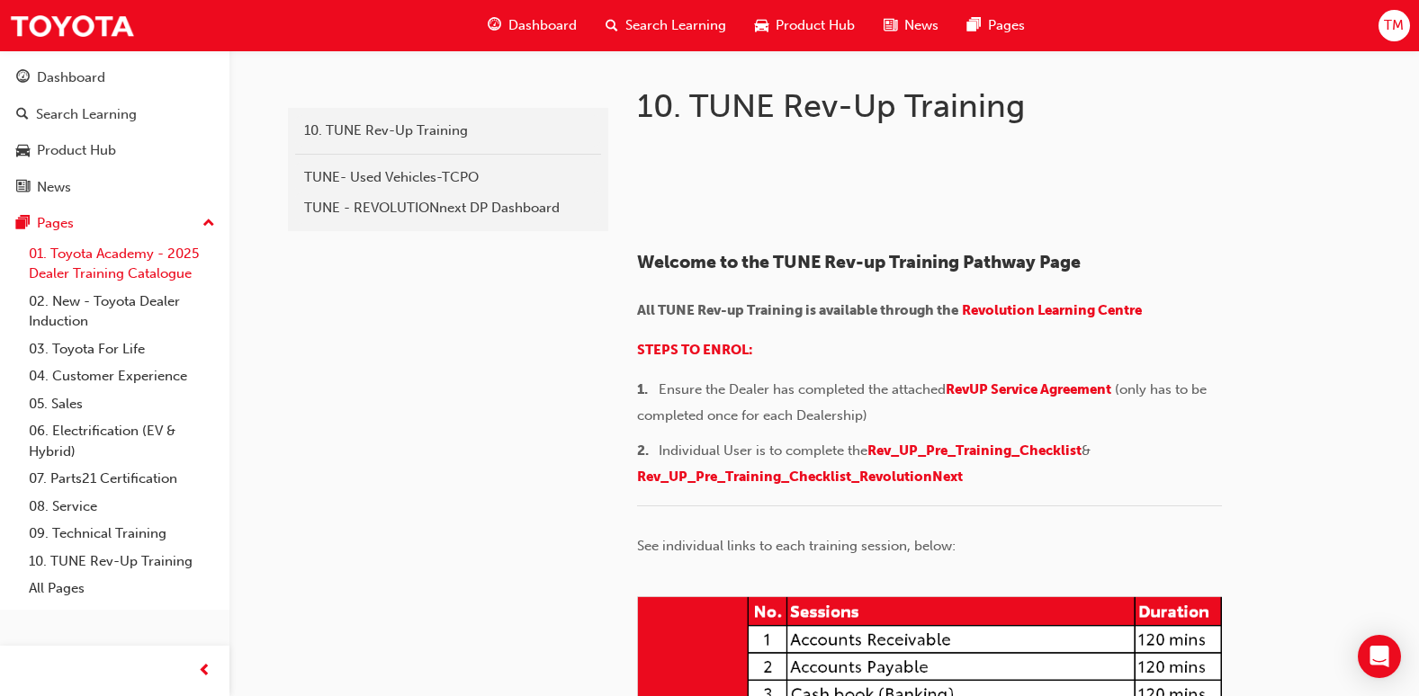
click at [94, 271] on link "01. Toyota Academy - 2025 Dealer Training Catalogue" at bounding box center [122, 264] width 201 height 48
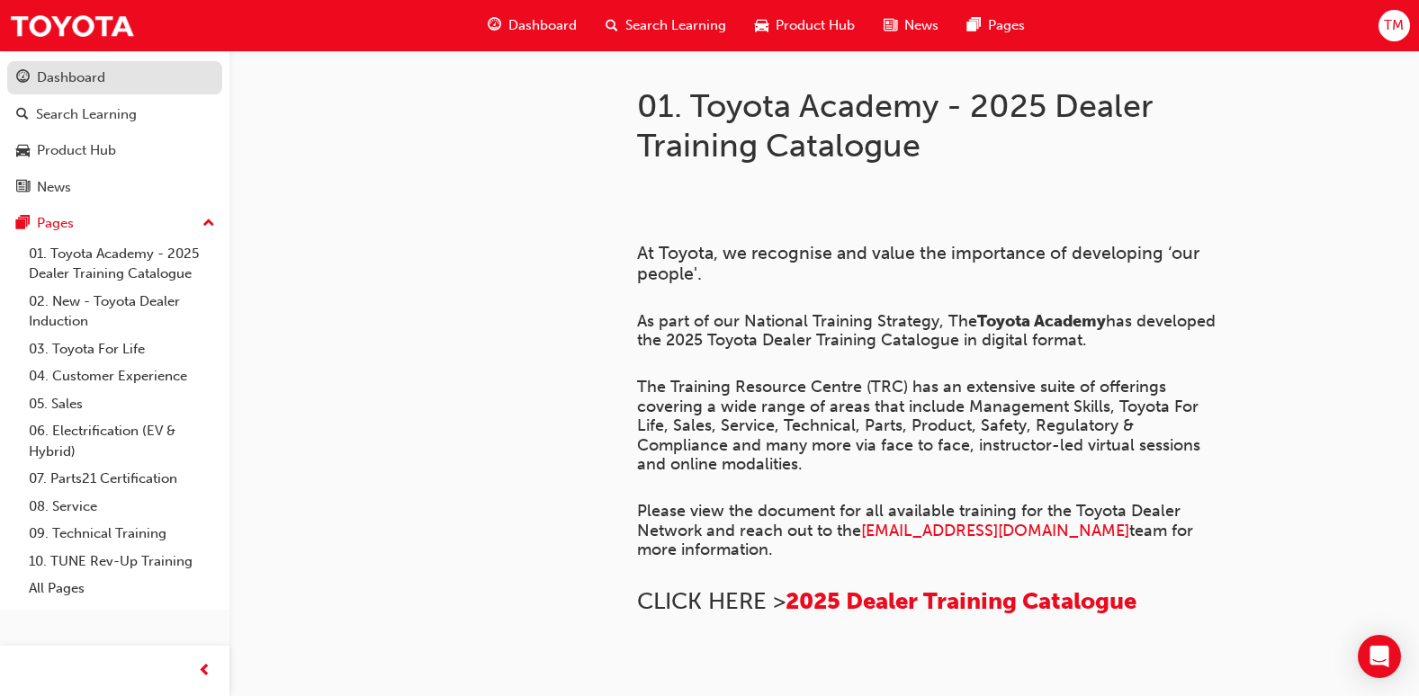
click at [107, 62] on link "Dashboard" at bounding box center [114, 77] width 215 height 33
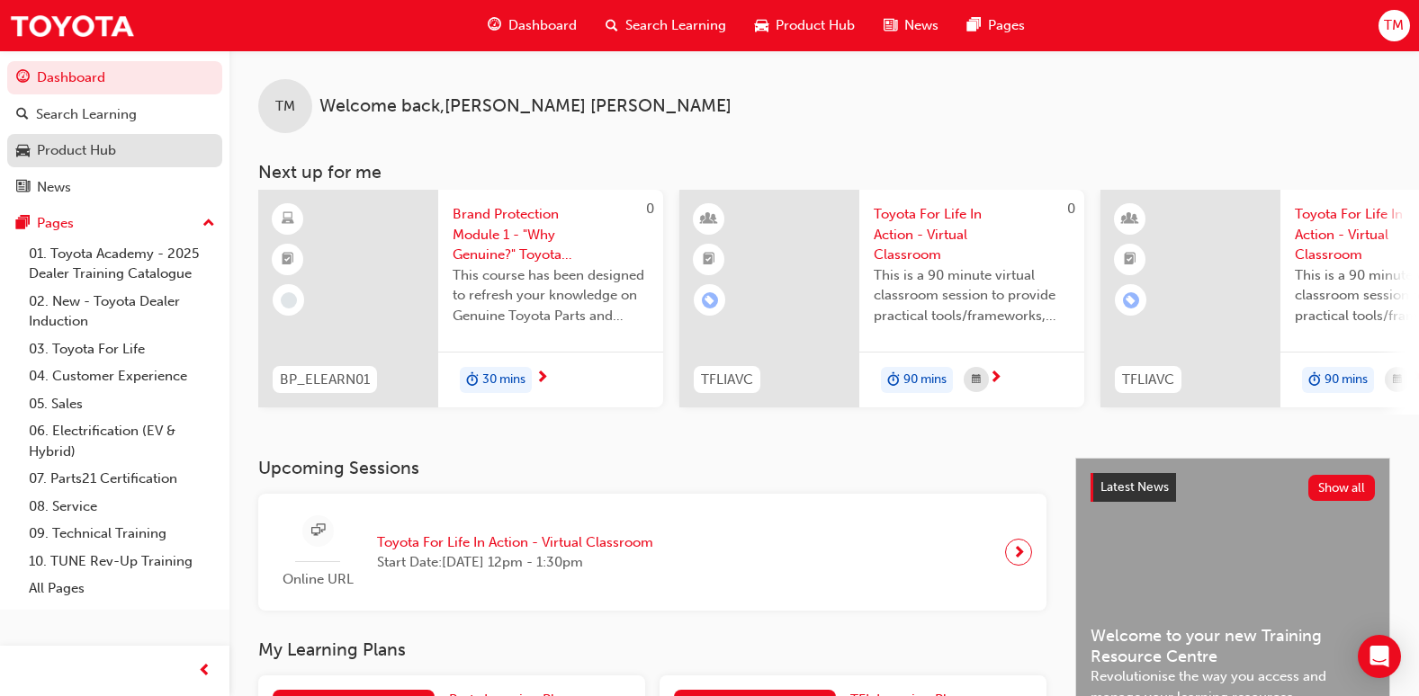
click at [68, 148] on div "Product Hub" at bounding box center [76, 150] width 79 height 21
